Goal: Information Seeking & Learning: Learn about a topic

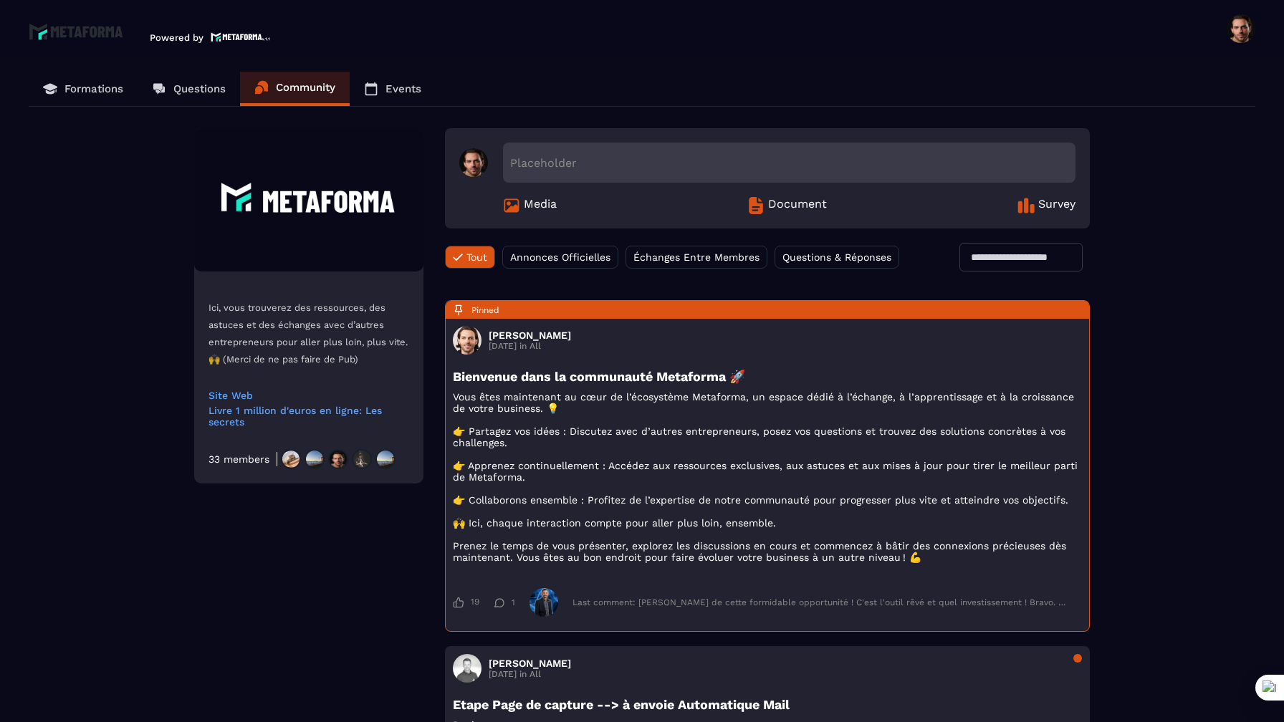
click at [105, 88] on p "Formations" at bounding box center [94, 88] width 59 height 13
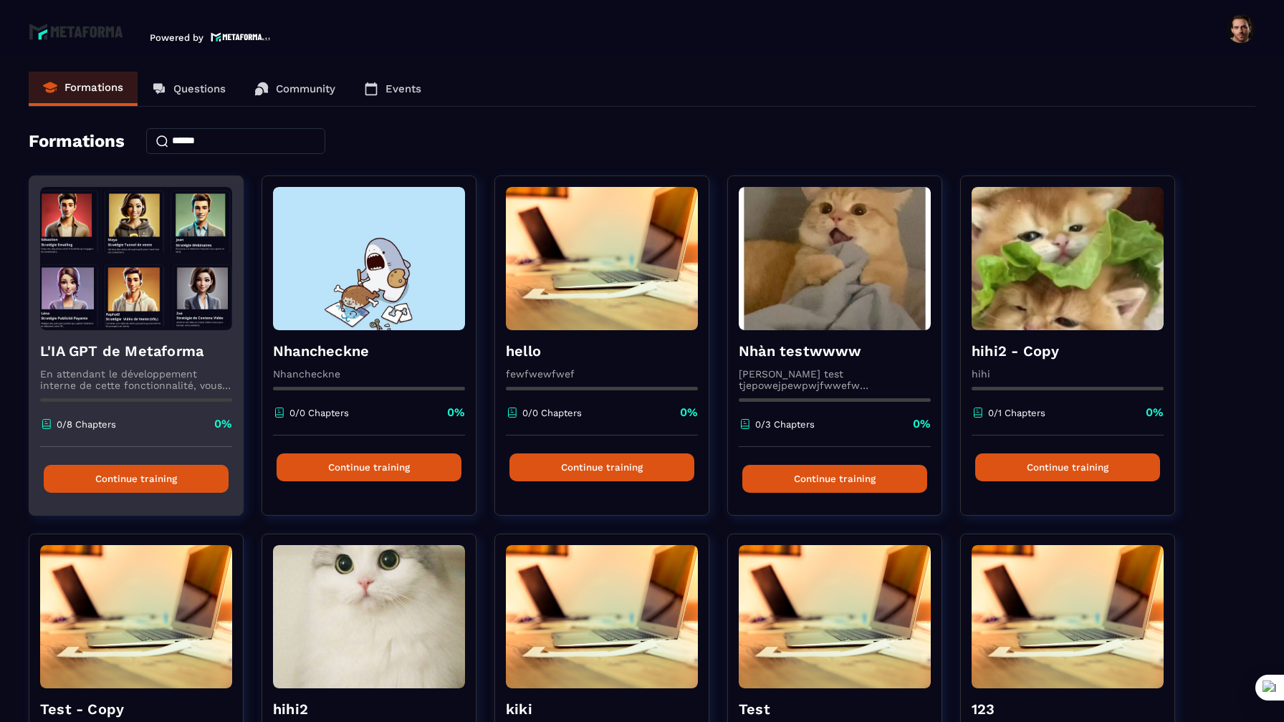
click at [144, 257] on img at bounding box center [136, 258] width 192 height 143
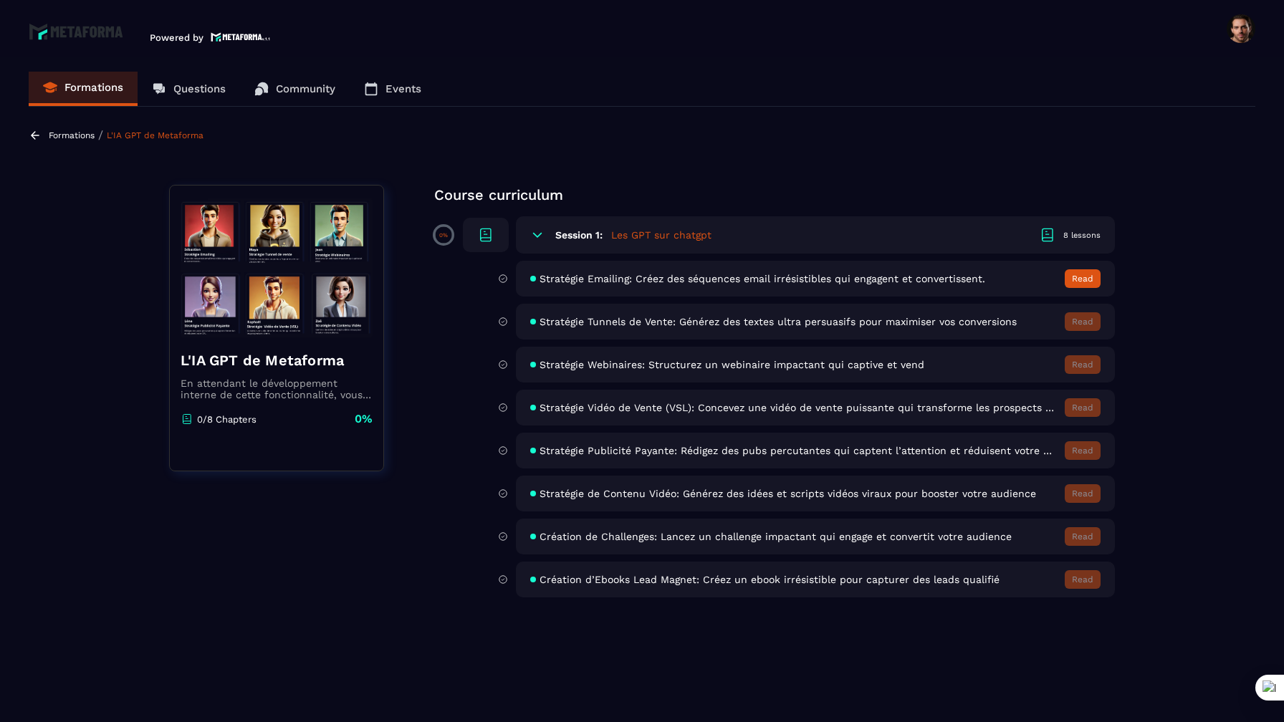
click at [62, 134] on p "Formations" at bounding box center [72, 135] width 46 height 10
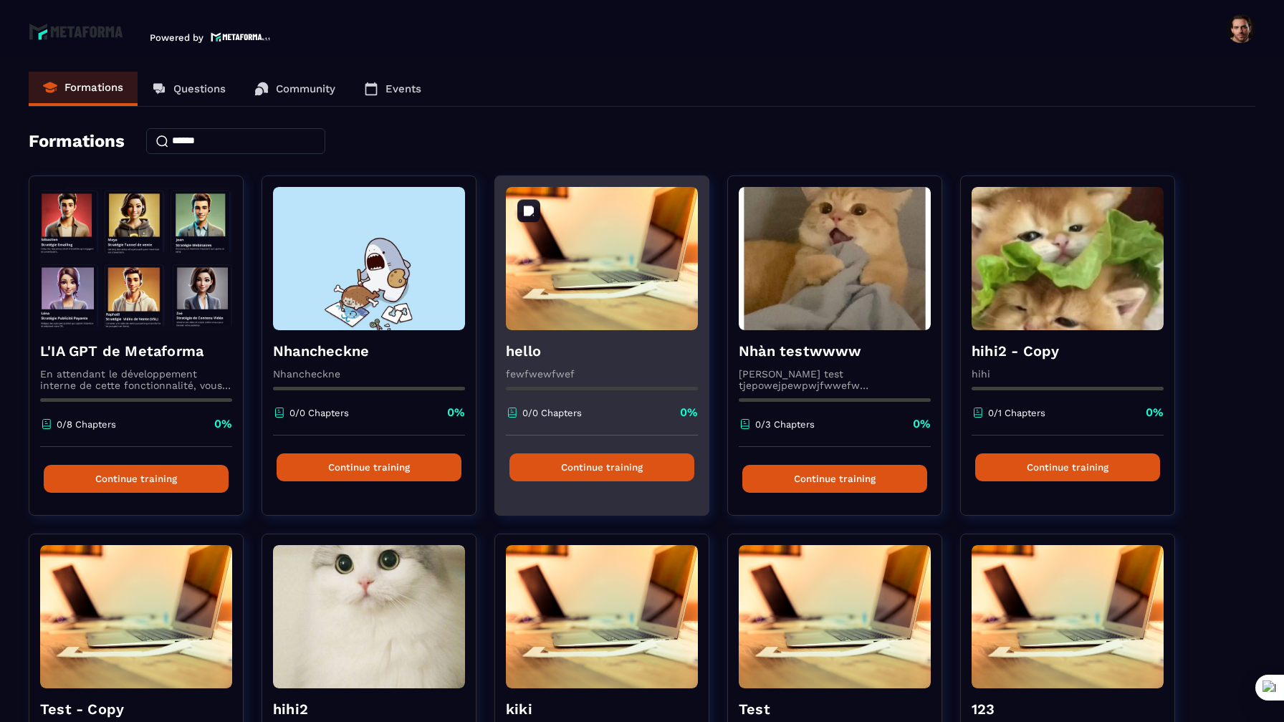
click at [641, 269] on img at bounding box center [602, 258] width 192 height 143
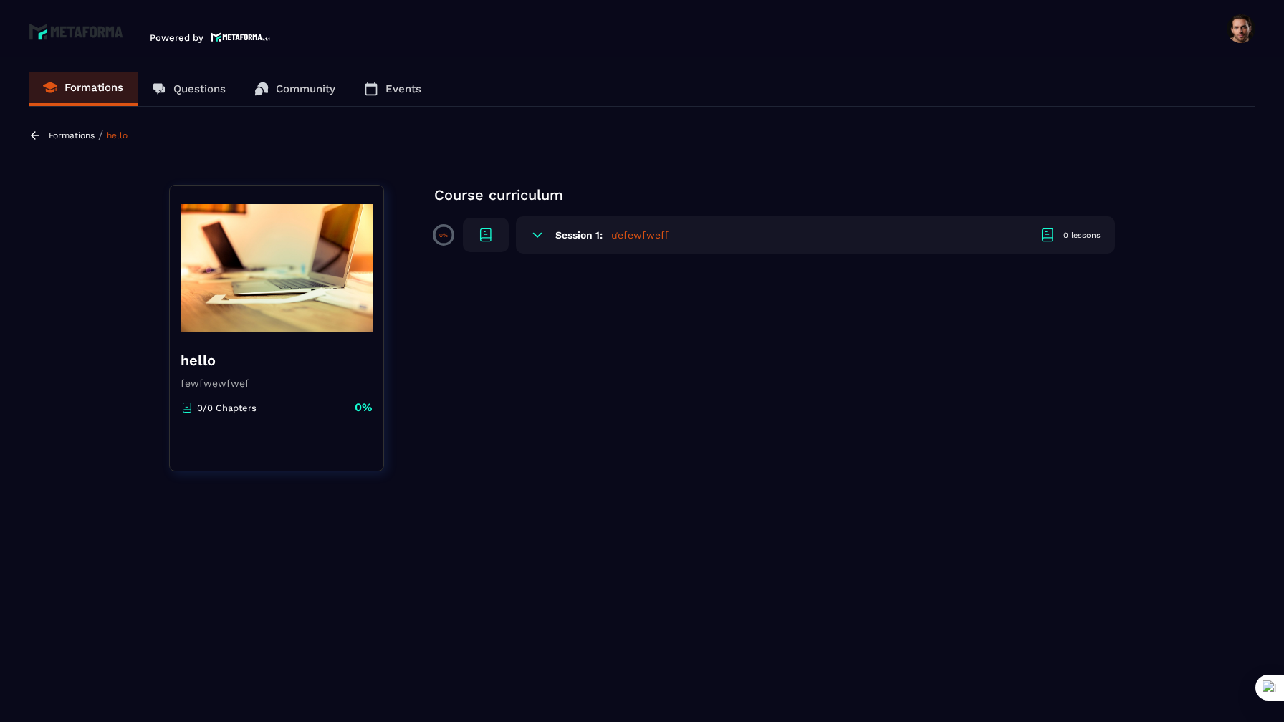
click at [87, 131] on p "Formations" at bounding box center [72, 135] width 46 height 10
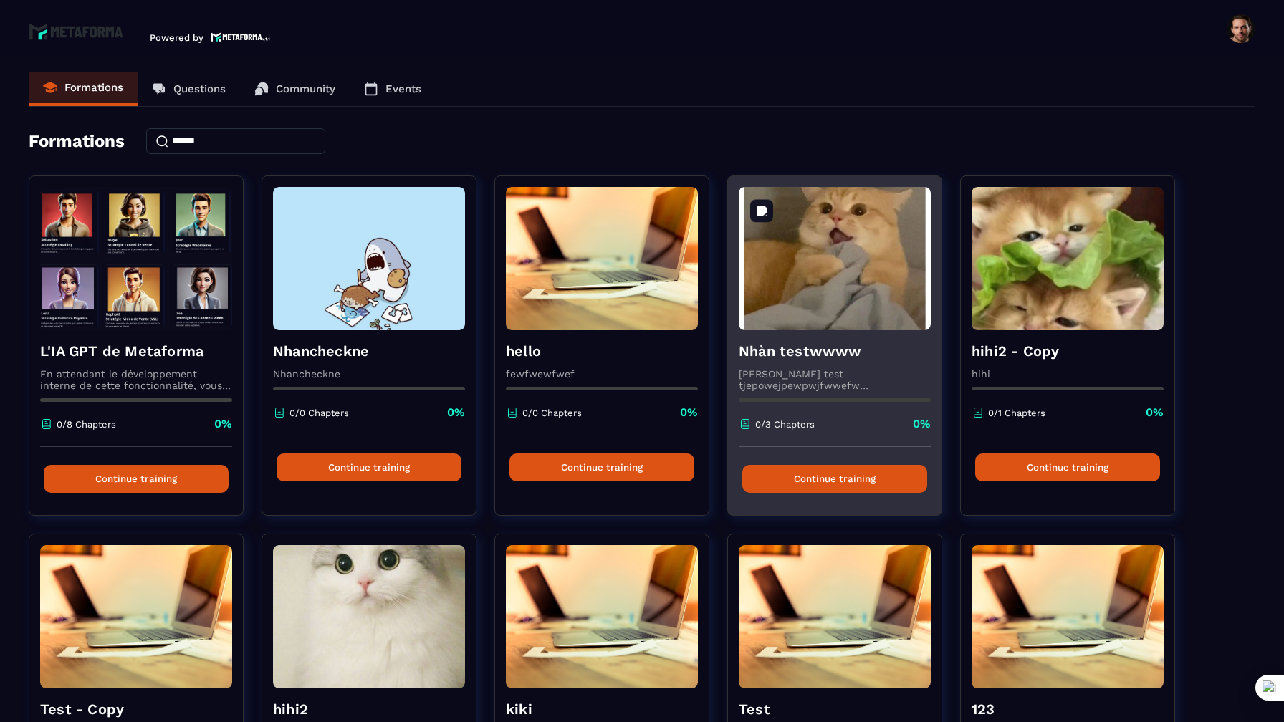
click at [796, 249] on img at bounding box center [835, 258] width 192 height 143
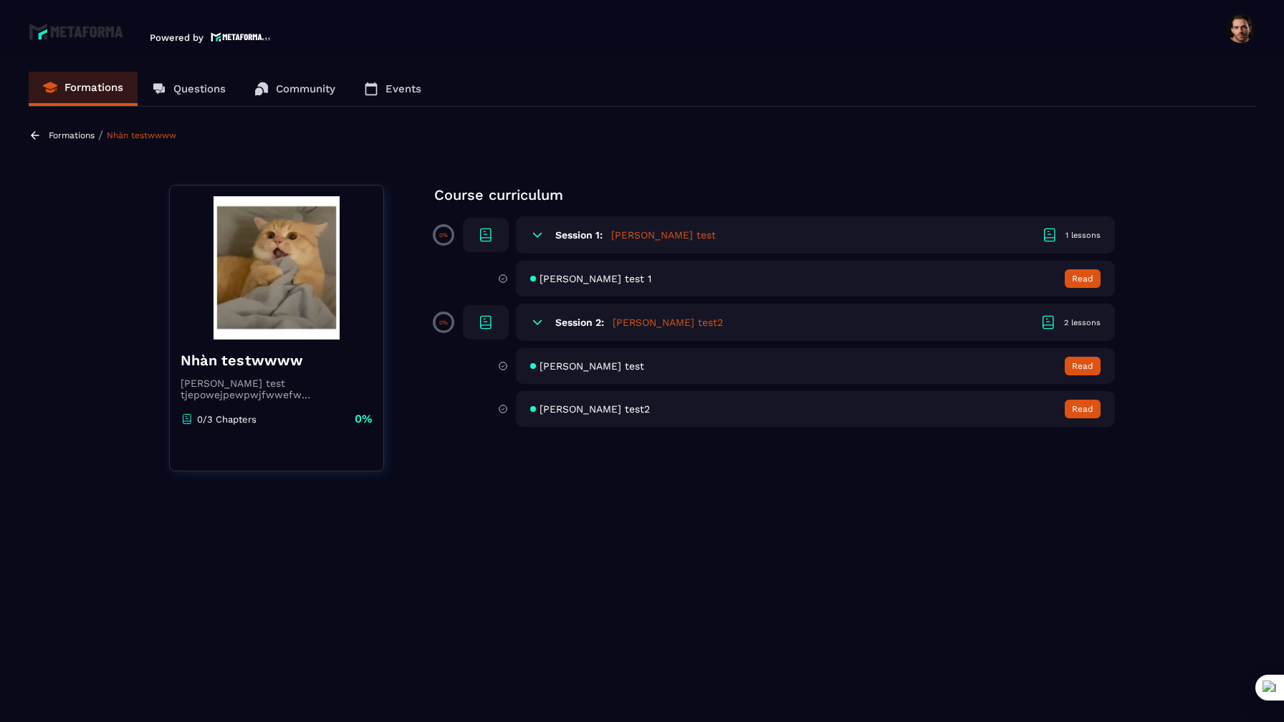
click at [66, 131] on p "Formations" at bounding box center [72, 135] width 46 height 10
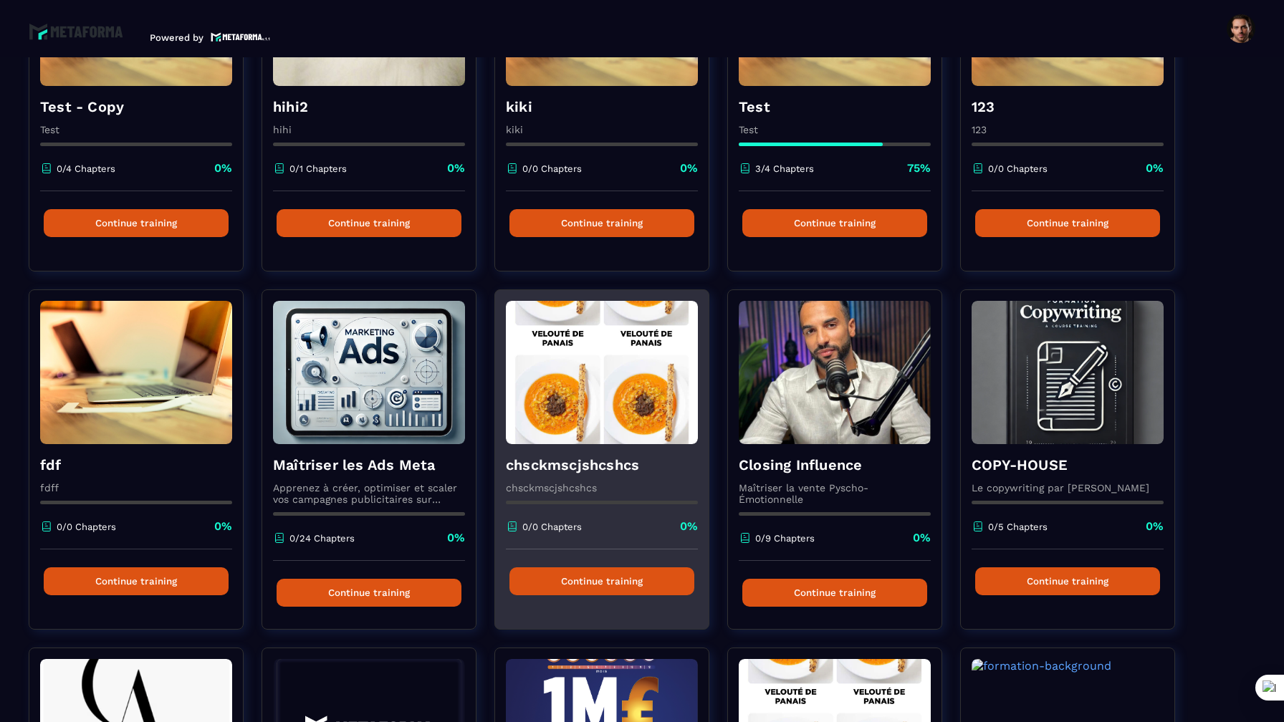
scroll to position [927, 0]
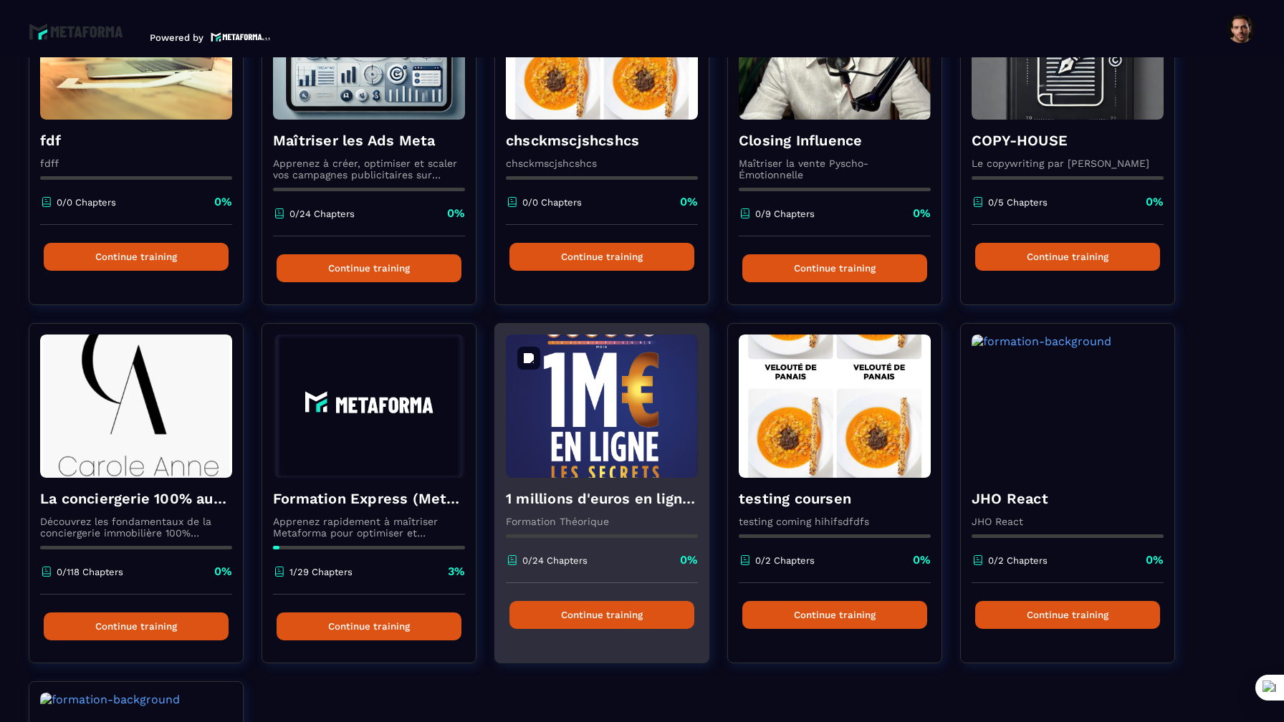
click at [522, 436] on img at bounding box center [602, 406] width 192 height 143
